Goal: Task Accomplishment & Management: Use online tool/utility

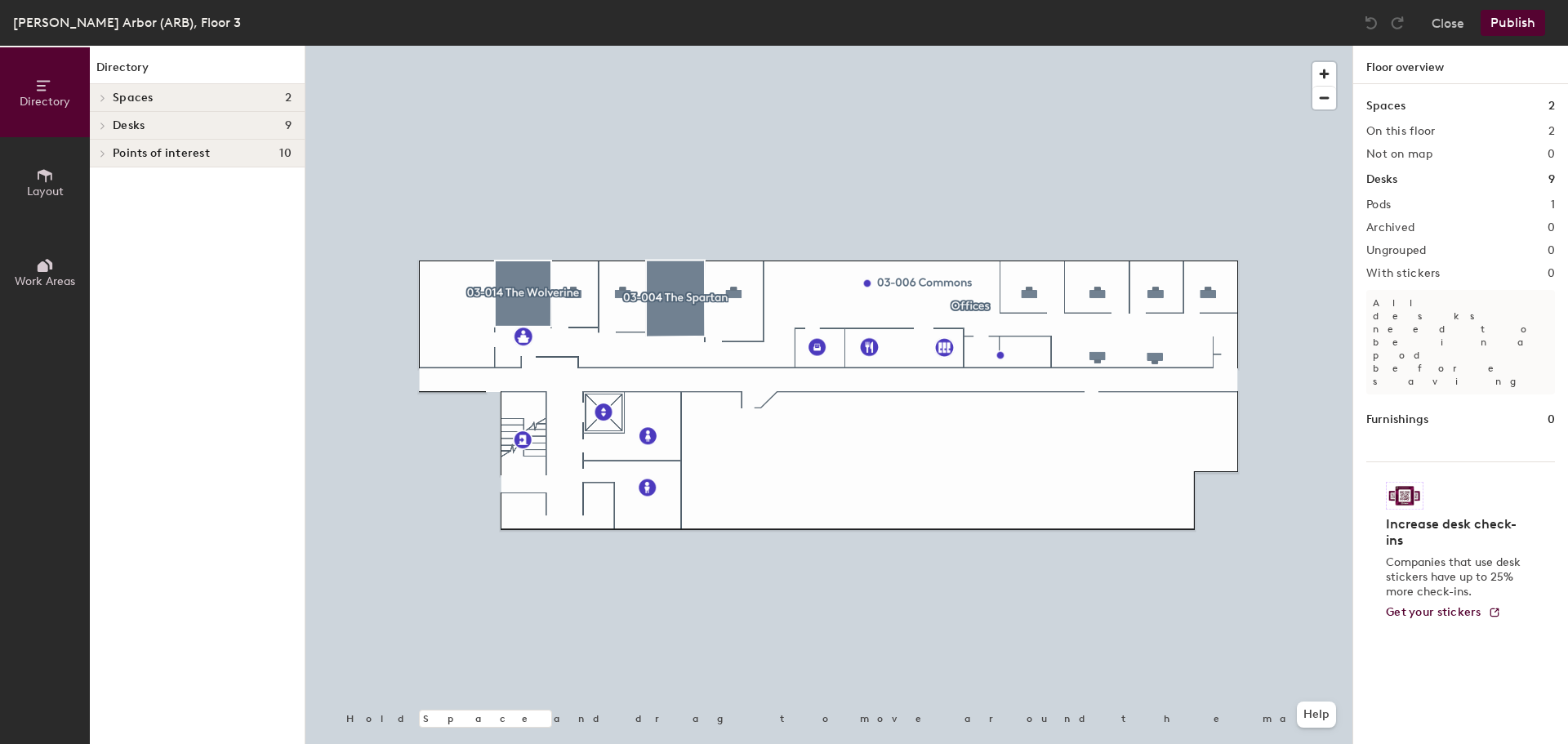
click at [183, 127] on h4 "Desks 9" at bounding box center [201, 125] width 178 height 13
click at [178, 146] on p "Offices" at bounding box center [201, 154] width 178 height 22
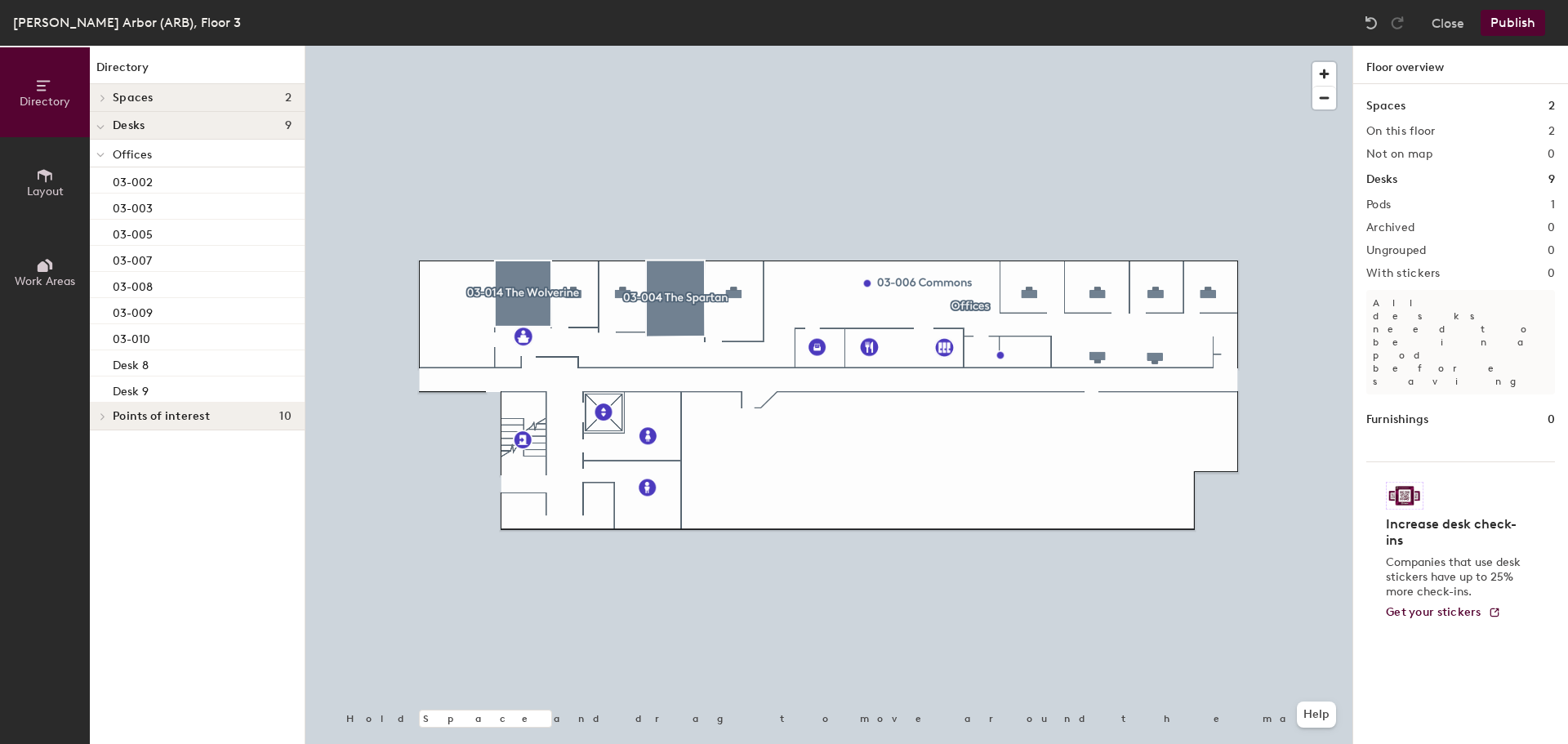
click at [1449, 20] on button "Close" at bounding box center [1448, 23] width 33 height 27
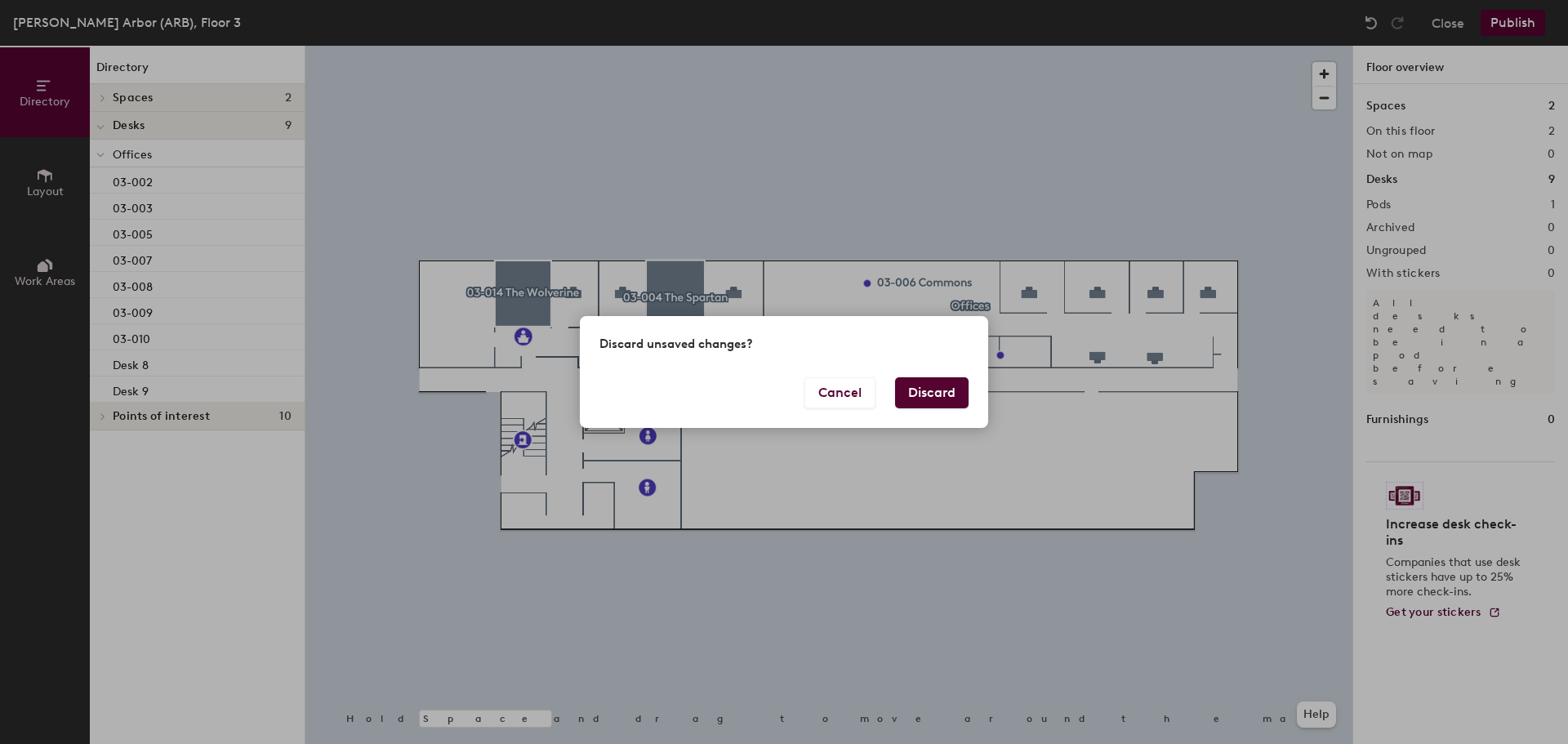
click at [926, 379] on button "Discard" at bounding box center [931, 392] width 74 height 31
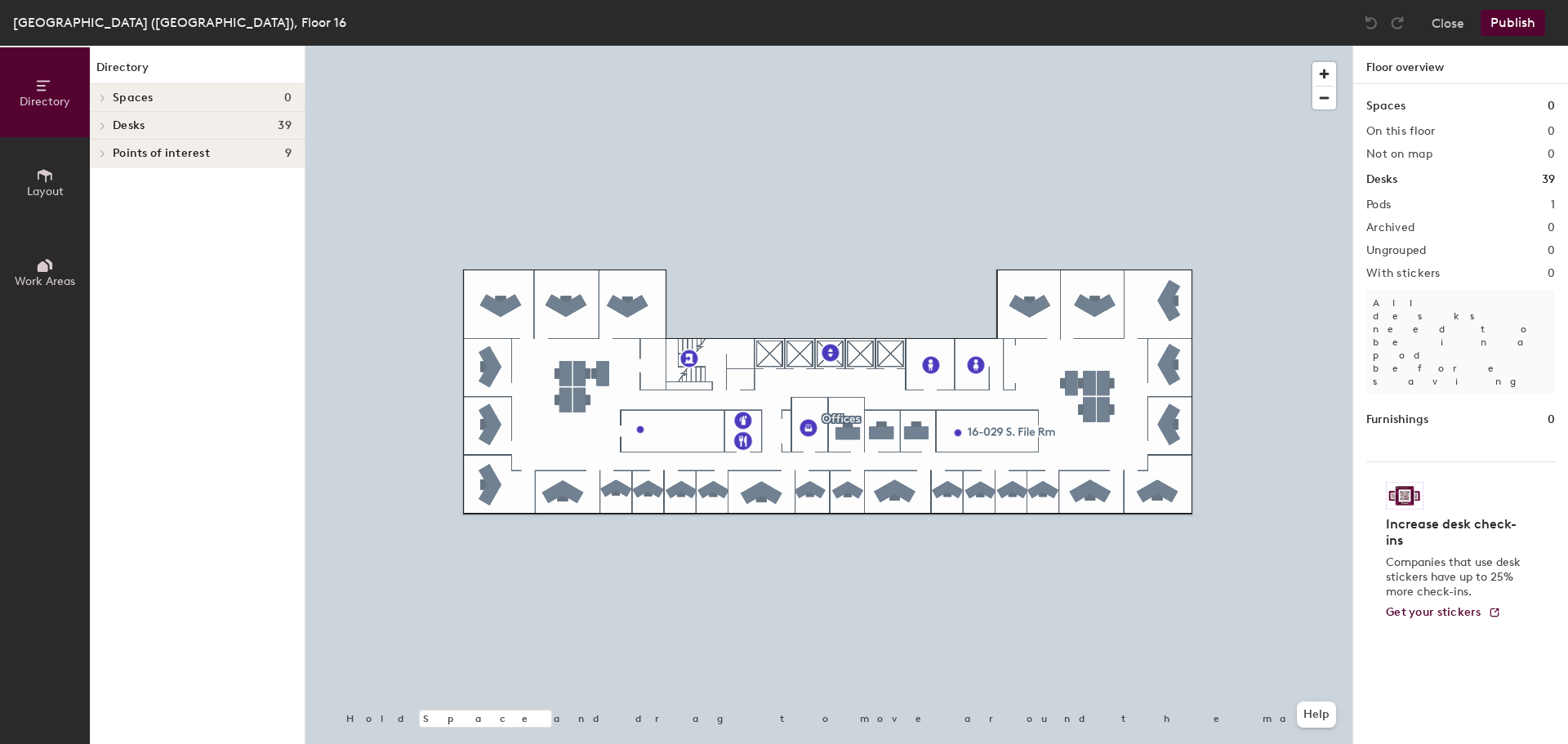
click at [1451, 24] on button "Close" at bounding box center [1448, 23] width 33 height 27
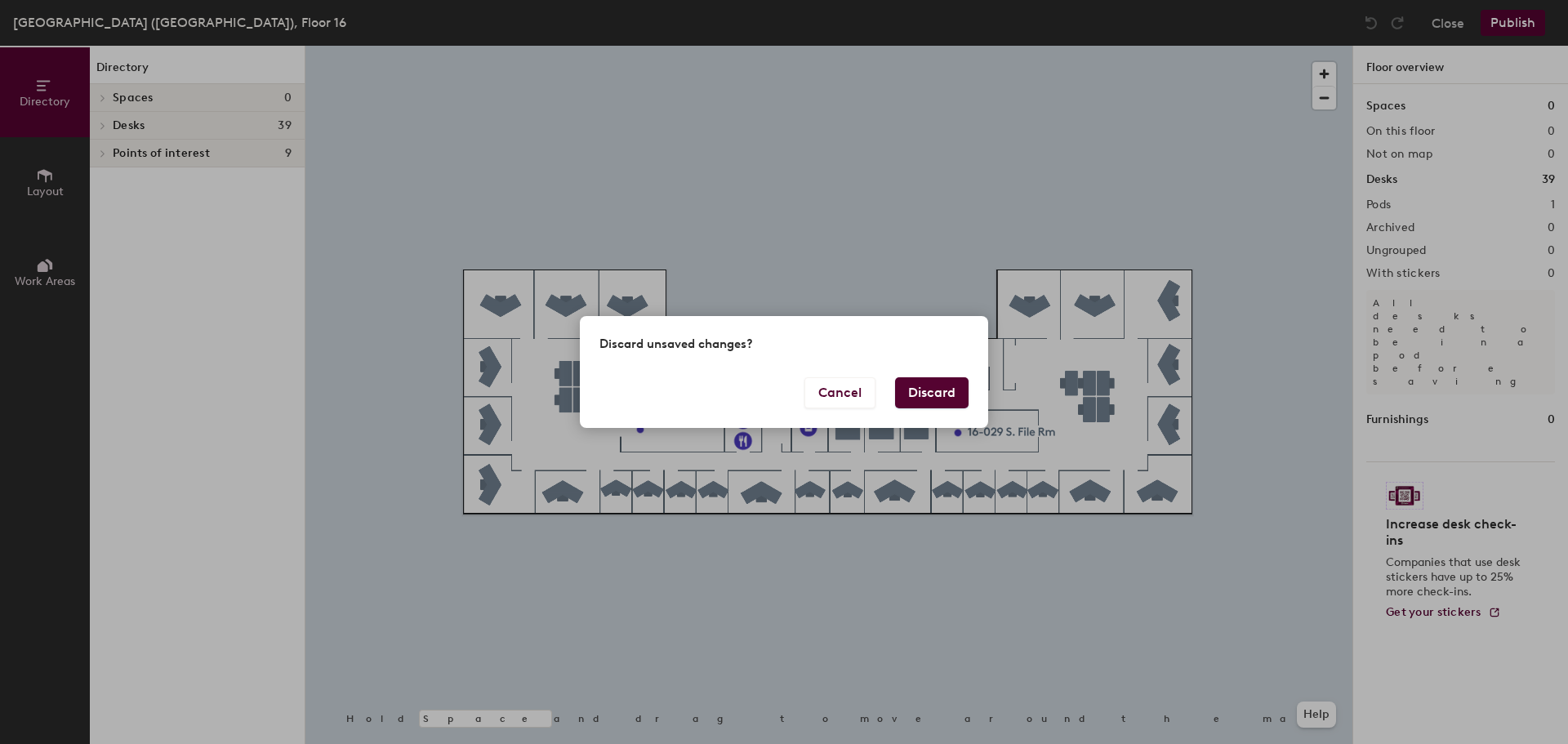
click at [922, 393] on button "Discard" at bounding box center [931, 392] width 74 height 31
